Goal: Navigation & Orientation: Find specific page/section

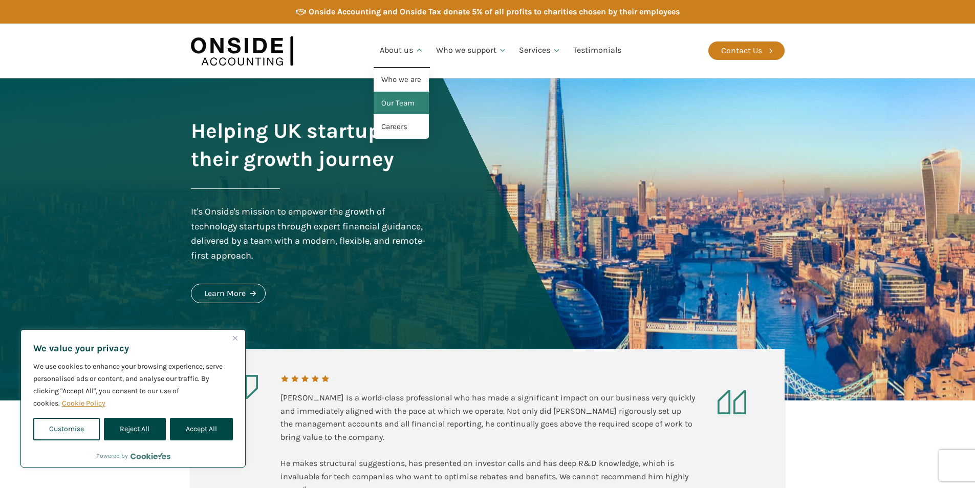
click at [401, 100] on link "Our Team" at bounding box center [401, 104] width 55 height 24
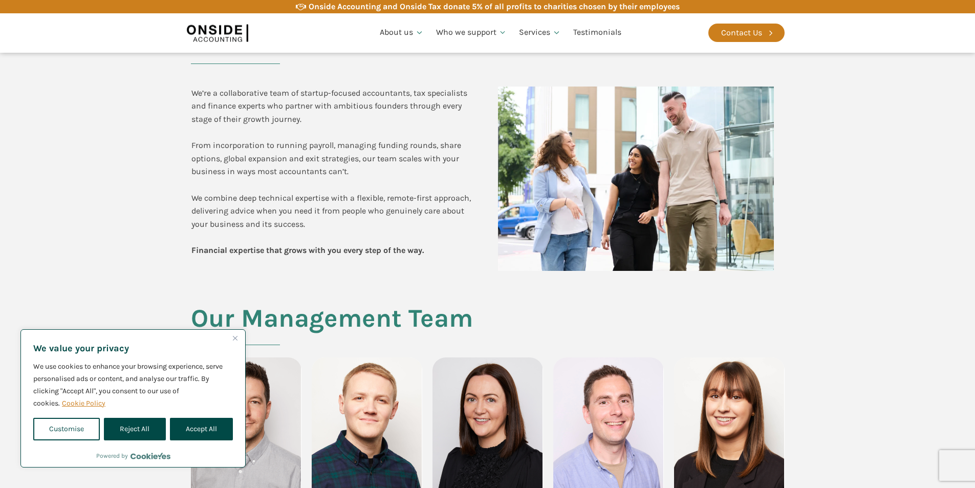
scroll to position [205, 0]
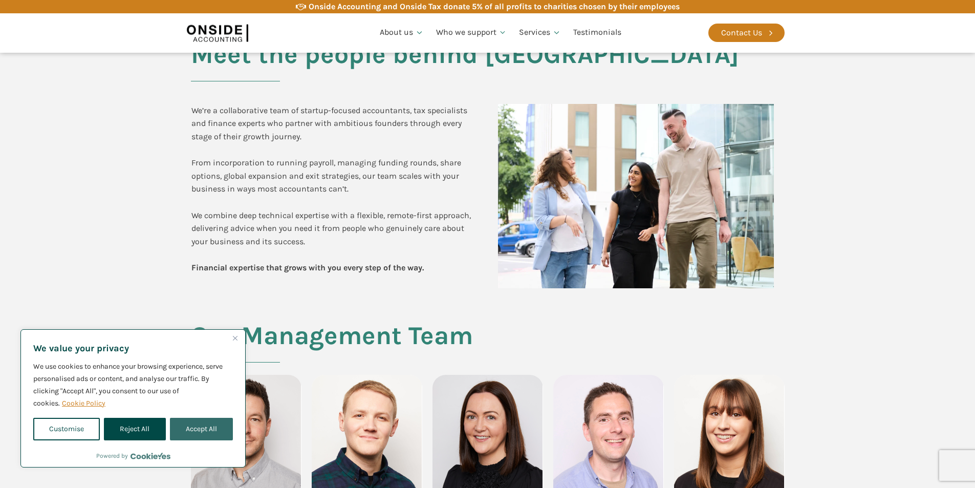
click at [203, 433] on button "Accept All" at bounding box center [201, 429] width 63 height 23
checkbox input "true"
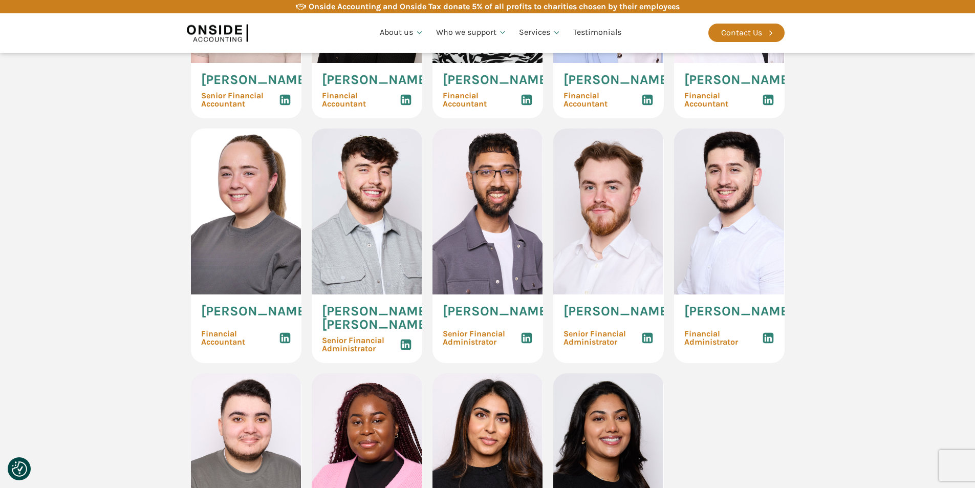
scroll to position [1637, 0]
